Goal: Find specific page/section: Find specific page/section

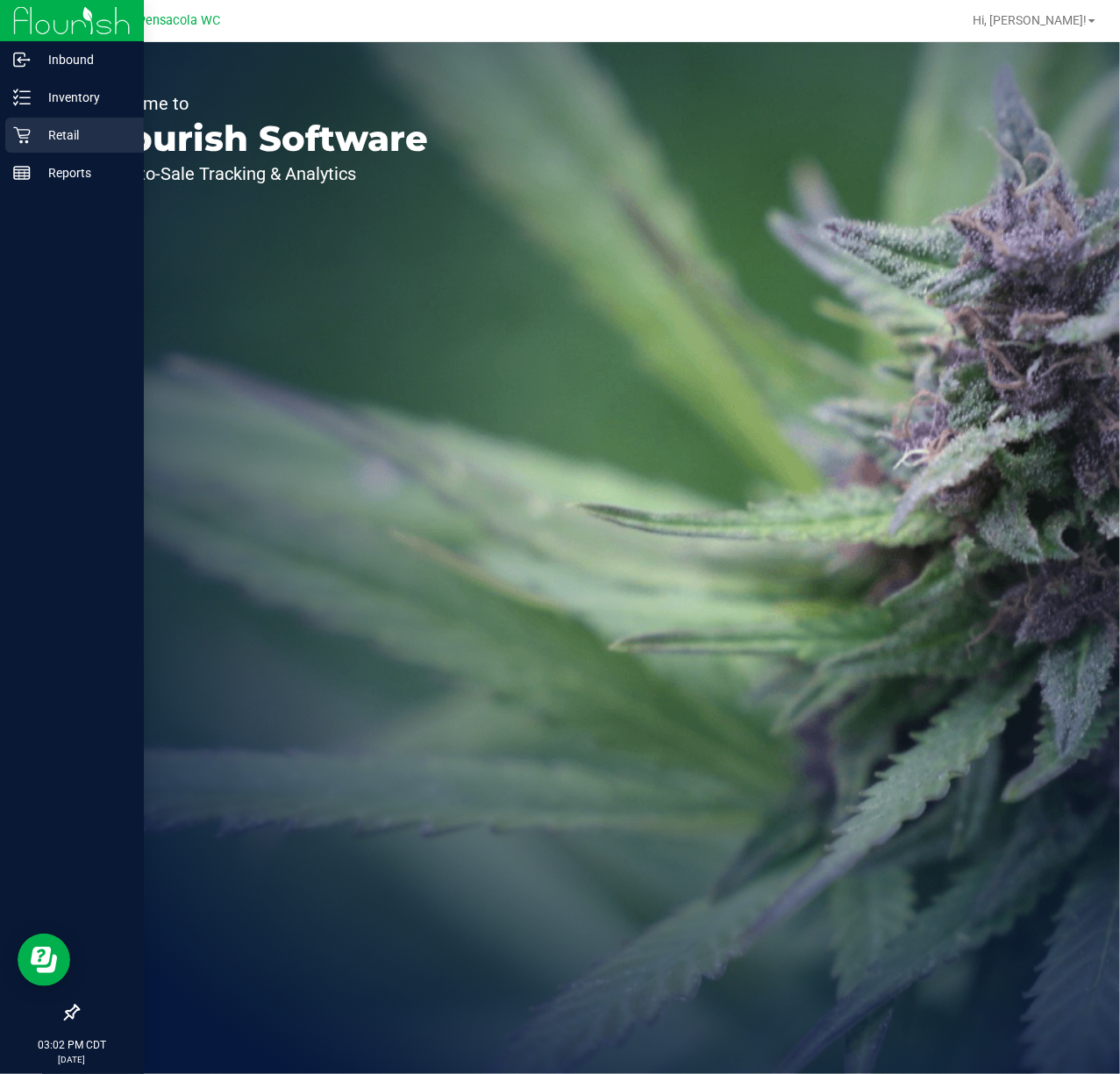
click at [32, 120] on div "Retail" at bounding box center [75, 134] width 139 height 35
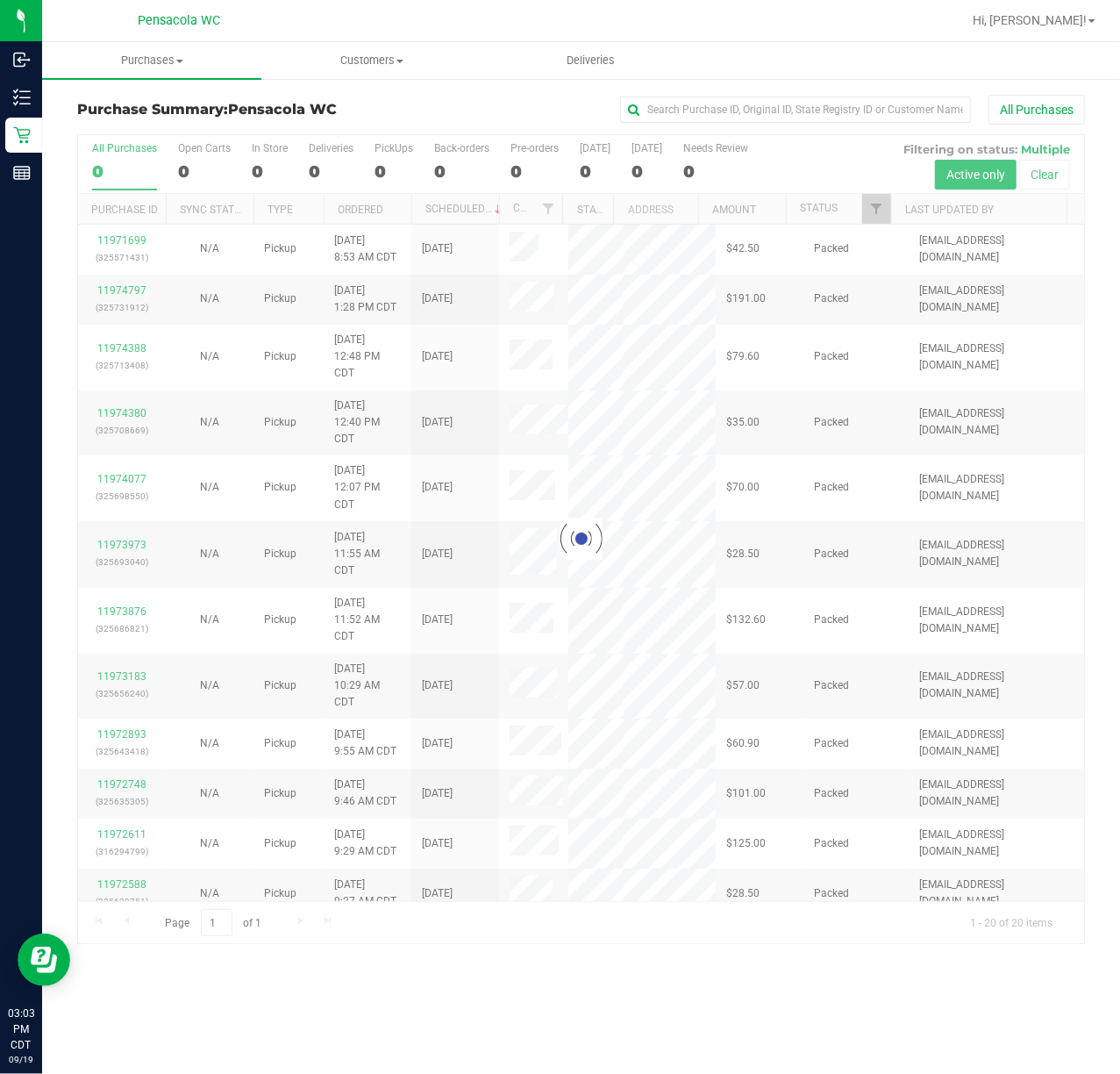
click at [882, 221] on div at bounding box center [581, 539] width 1006 height 808
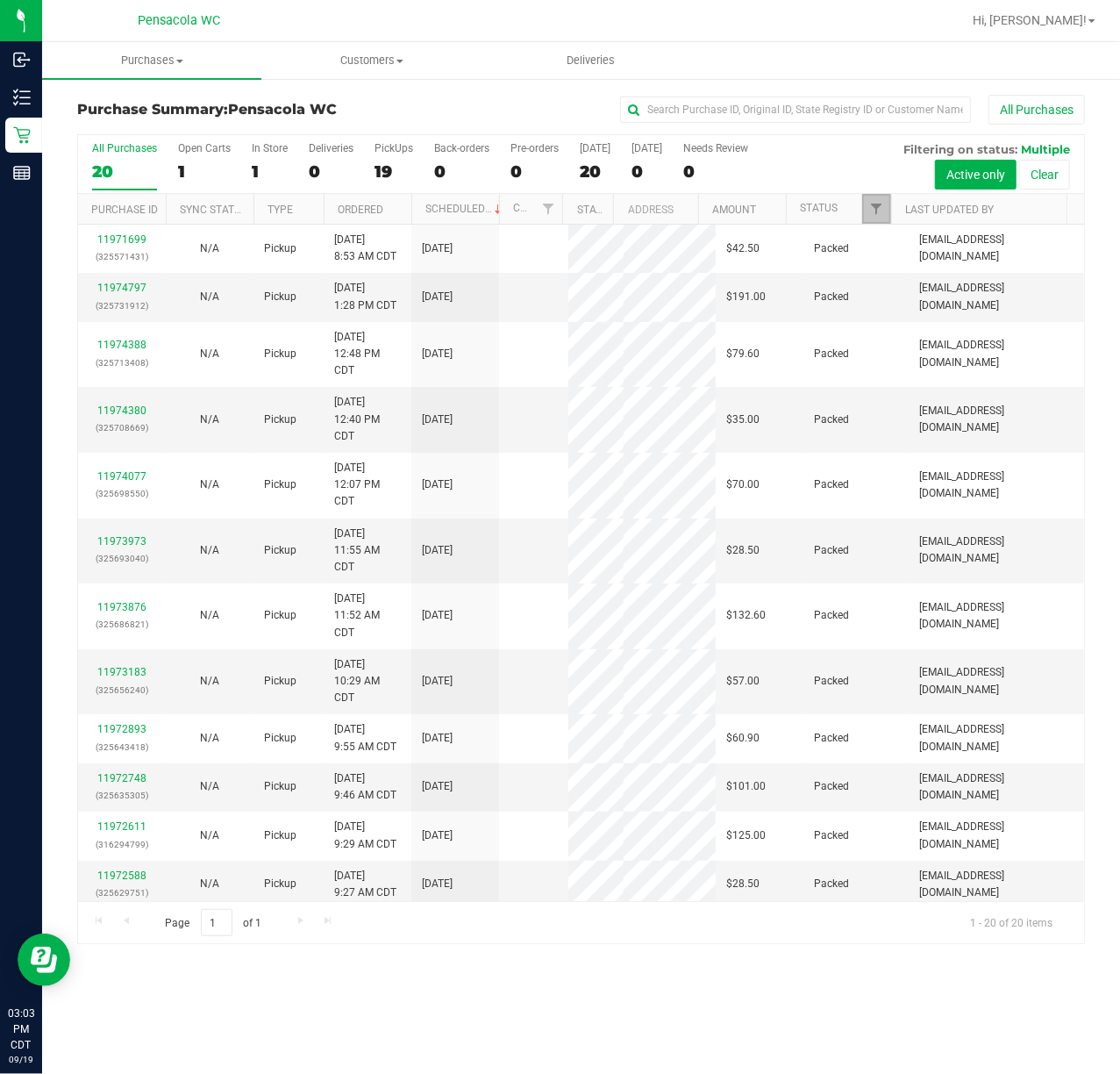
click at [879, 215] on span "Filter" at bounding box center [877, 209] width 14 height 14
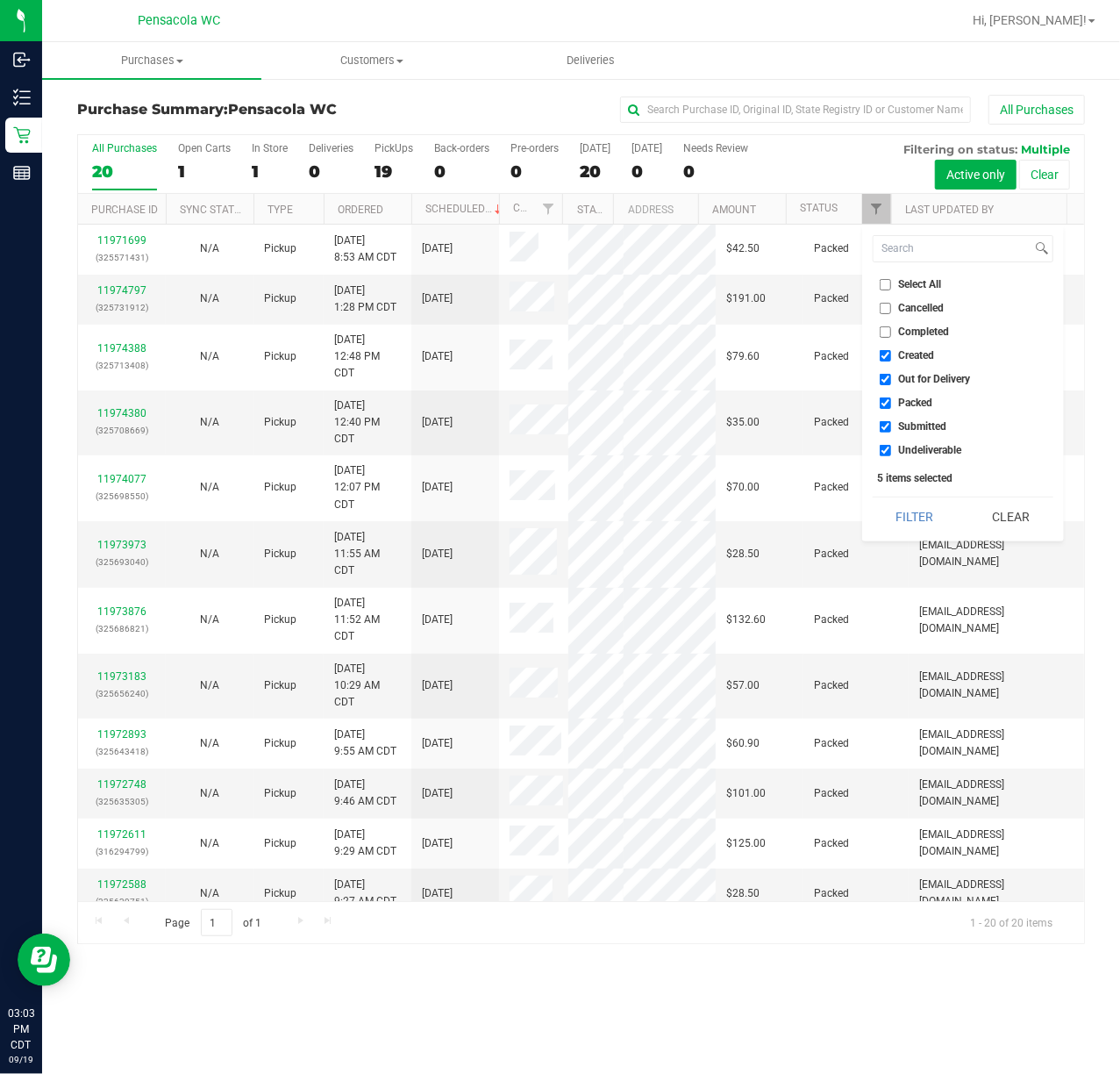
click at [884, 287] on input "Select All" at bounding box center [886, 285] width 12 height 12
checkbox input "true"
click at [884, 287] on input "Select All" at bounding box center [886, 285] width 12 height 12
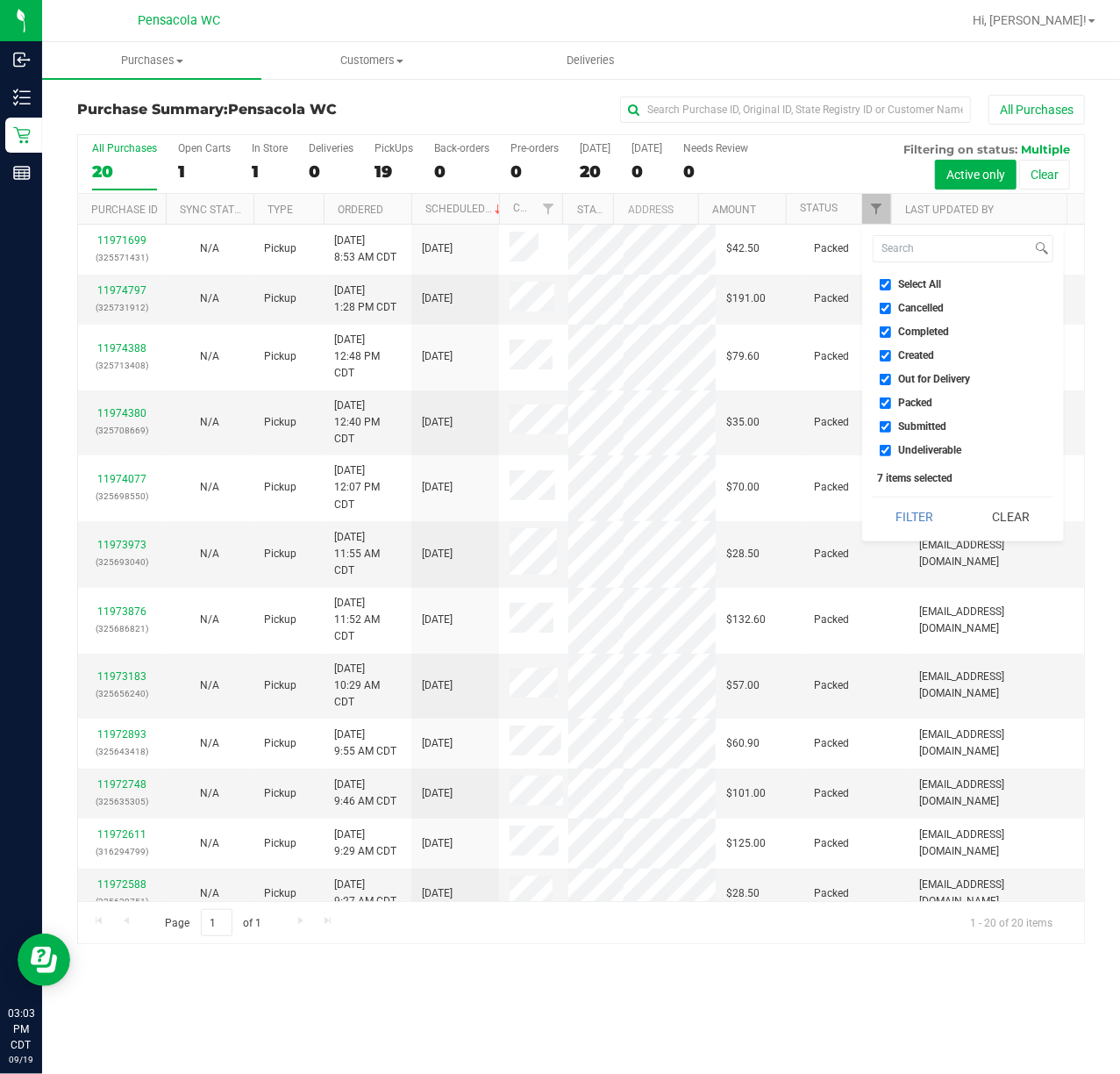
checkbox input "false"
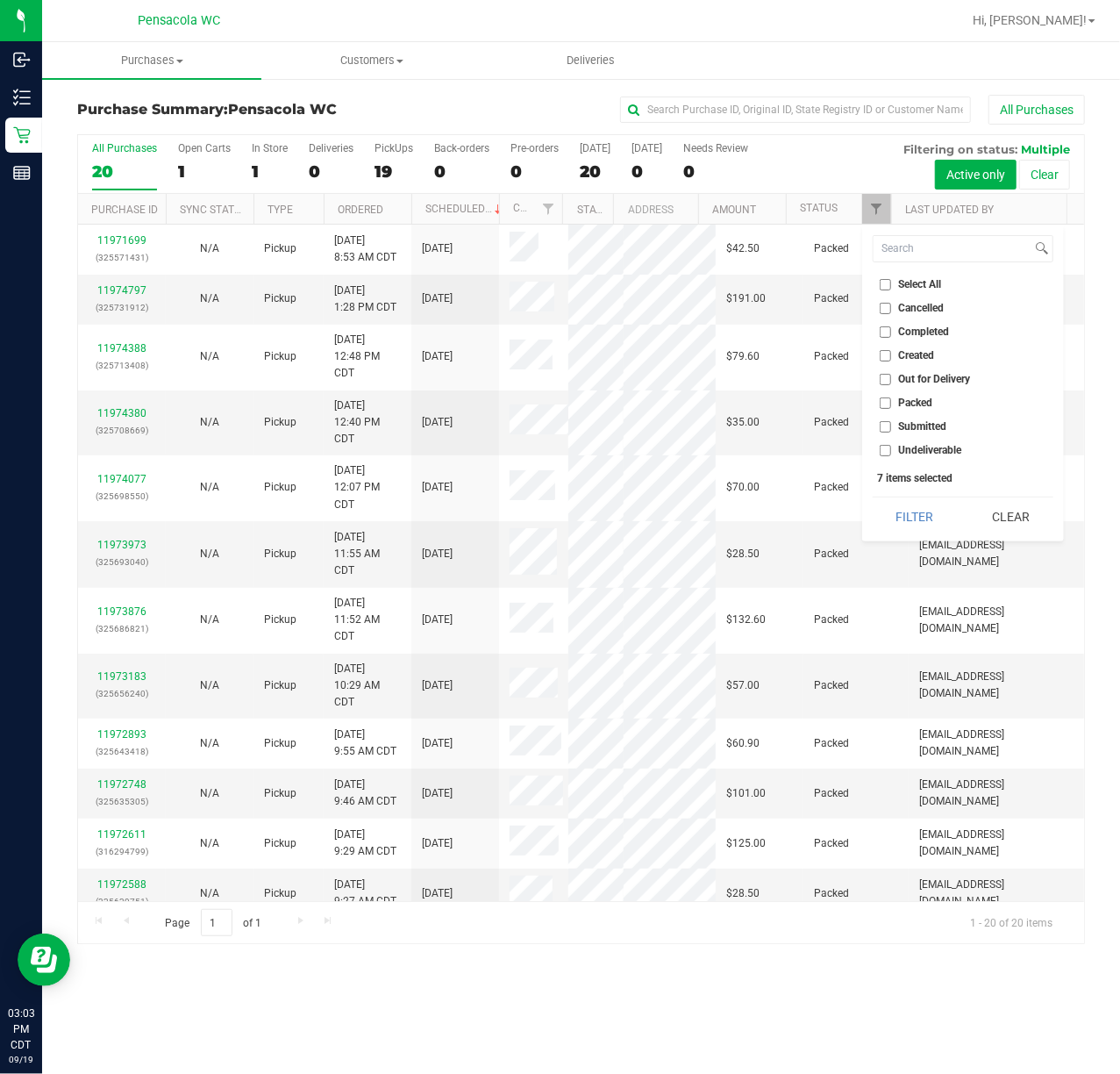
checkbox input "false"
click at [911, 428] on span "Submitted" at bounding box center [924, 426] width 49 height 11
click at [891, 428] on input "Submitted" at bounding box center [886, 426] width 12 height 12
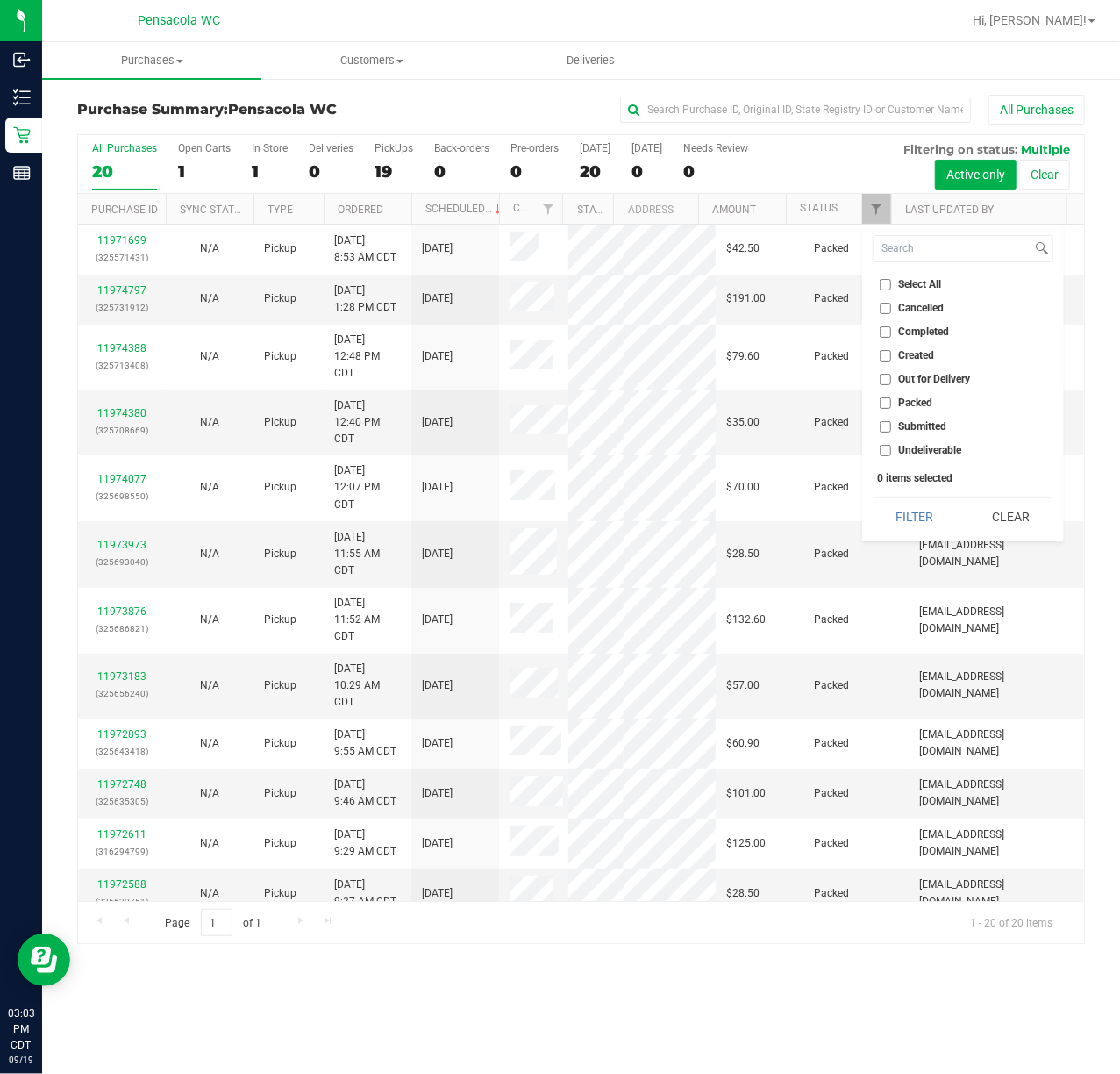
checkbox input "true"
click at [898, 517] on button "Filter" at bounding box center [915, 516] width 84 height 39
